Goal: Check status: Check status

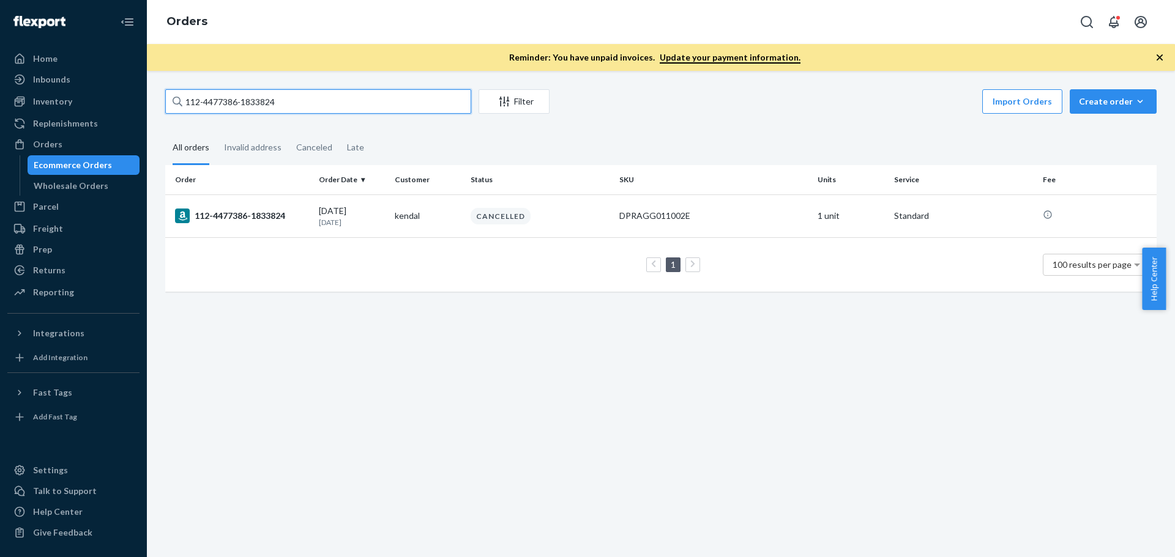
click at [220, 106] on input "112-4477386-1833824" at bounding box center [318, 101] width 306 height 24
paste input "[URL][DOMAIN_NAME]"
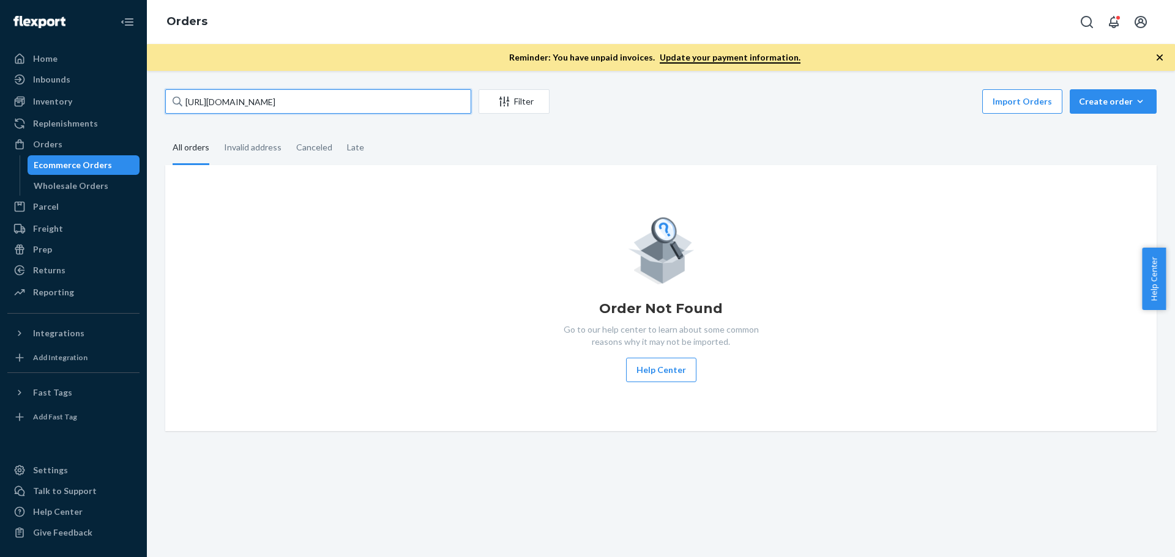
click at [208, 106] on input "[URL][DOMAIN_NAME]" at bounding box center [318, 101] width 306 height 24
paste input "3704066"
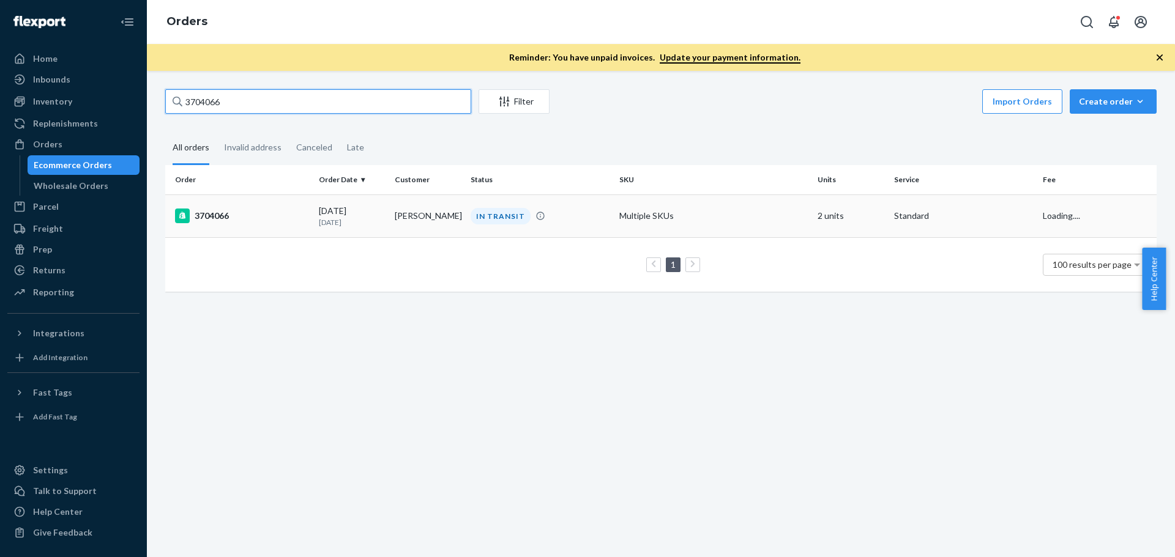
type input "3704066"
click at [210, 214] on div "3704066" at bounding box center [242, 216] width 134 height 15
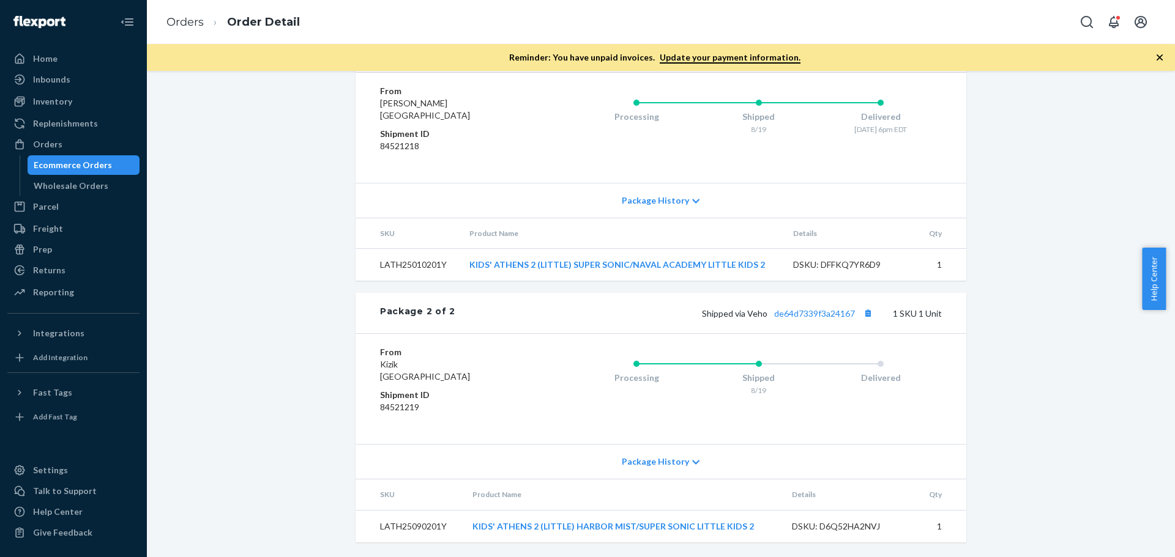
scroll to position [619, 0]
click at [777, 313] on link "de64d7339f3a24167" at bounding box center [814, 313] width 81 height 10
drag, startPoint x: 750, startPoint y: 522, endPoint x: 464, endPoint y: 521, distance: 286.3
click at [464, 521] on td "KIDS' ATHENS 2 (LITTLE) HARBOR MIST/SUPER SONIC LITTLE KIDS 2" at bounding box center [622, 526] width 319 height 32
copy link "KIDS' ATHENS 2 (LITTLE) HARBOR MIST/SUPER SONIC LITTLE KIDS 2"
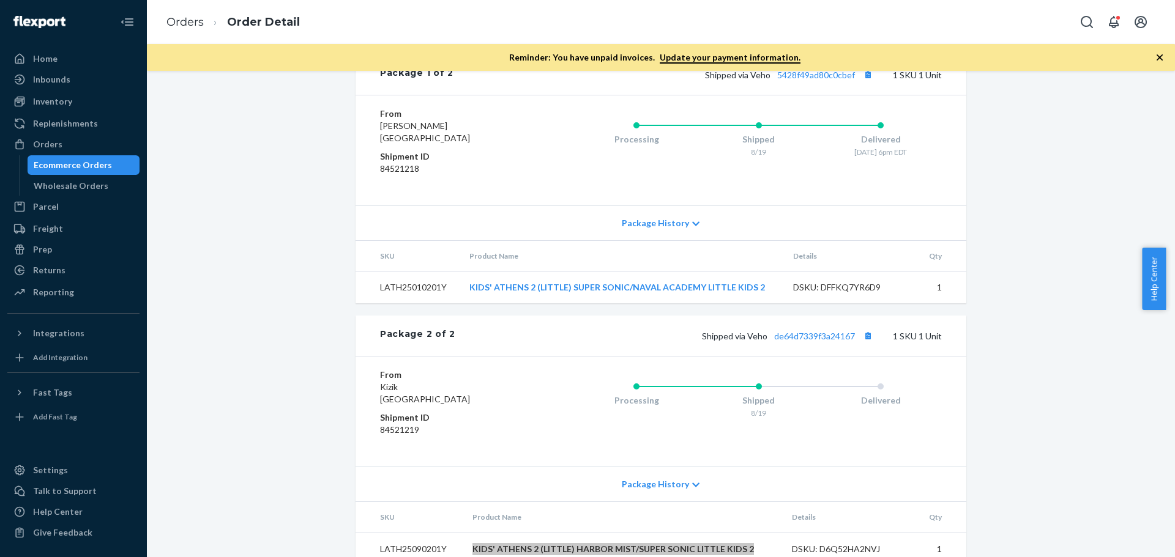
scroll to position [557, 0]
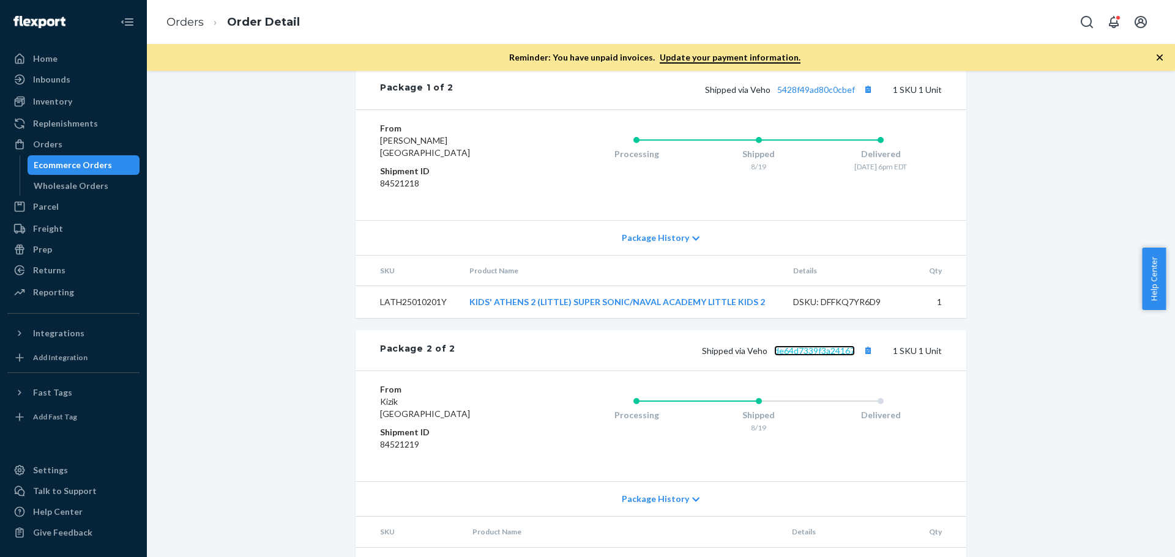
click at [831, 356] on link "de64d7339f3a24167" at bounding box center [814, 351] width 81 height 10
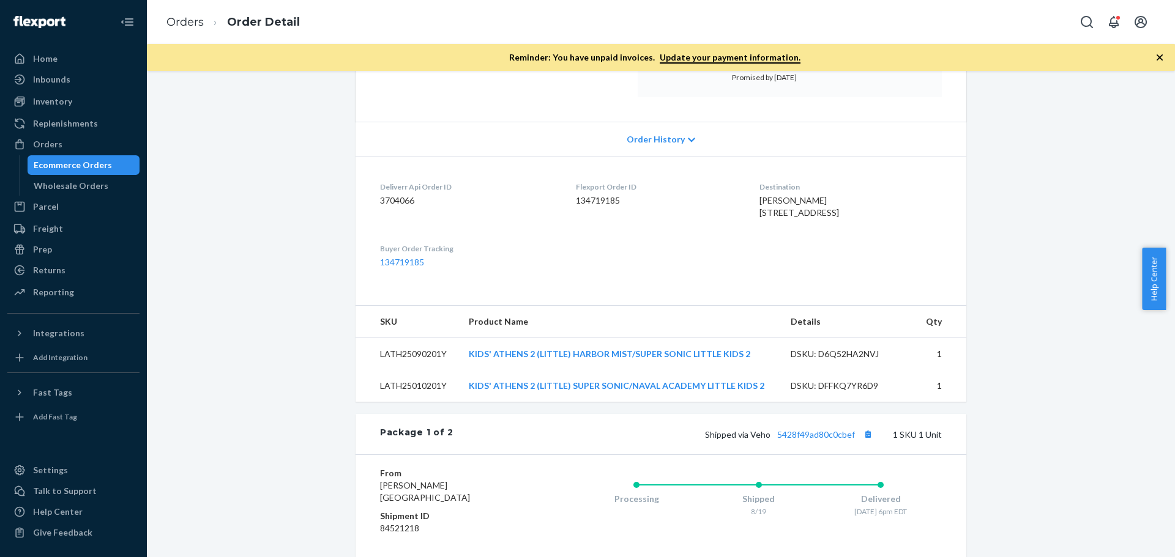
scroll to position [190, 0]
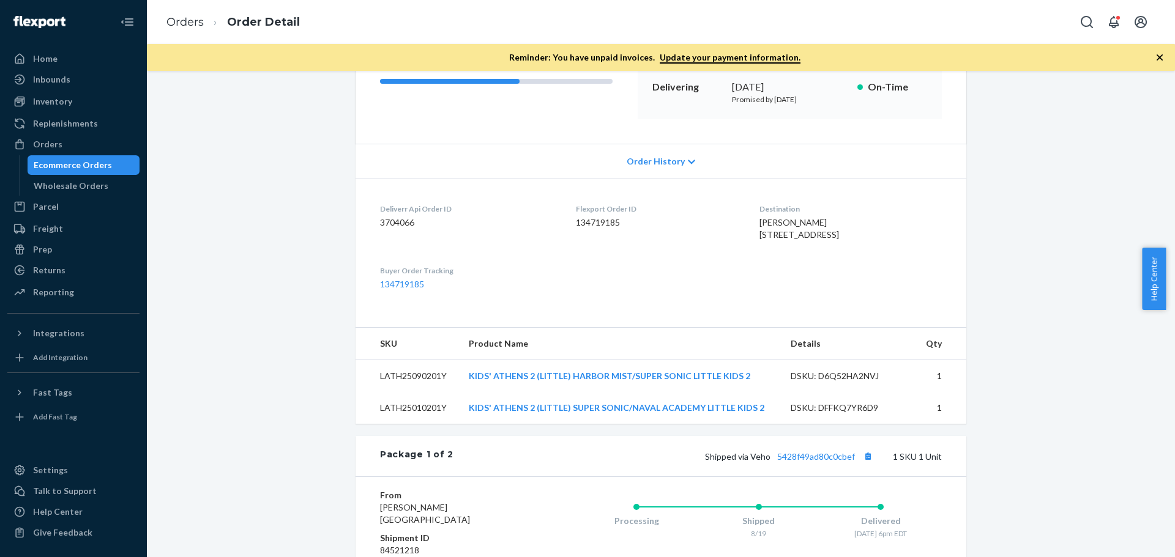
click at [248, 110] on div "Shopify Order # 3704066 • Standard / $12.24 View Details Create Return Duplicat…" at bounding box center [660, 430] width 1009 height 1063
